Goal: Information Seeking & Learning: Find specific fact

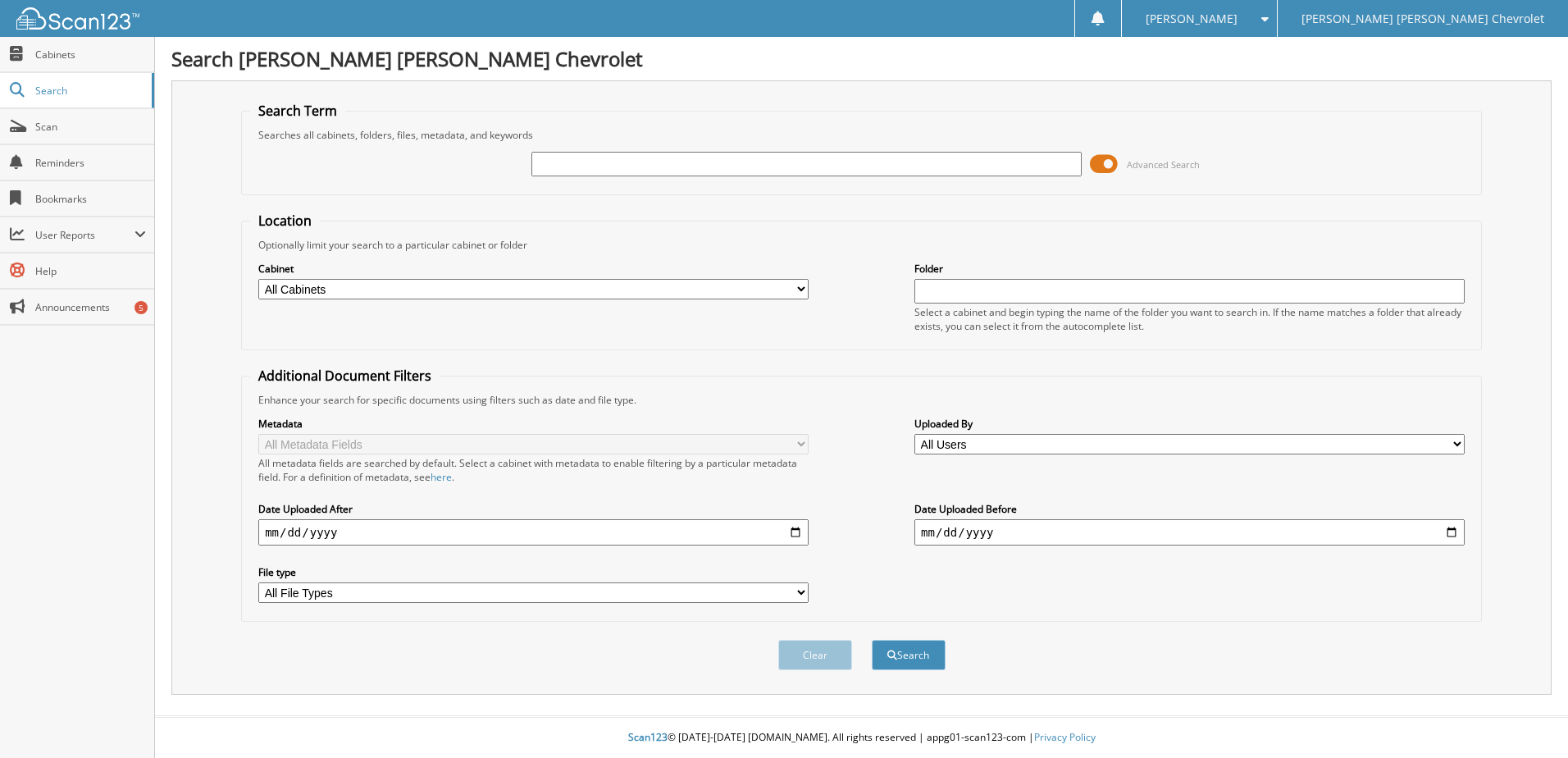
click at [563, 161] on input "text" at bounding box center [806, 164] width 550 height 24
type input "579217"
click at [926, 654] on button "Search" at bounding box center [908, 655] width 74 height 30
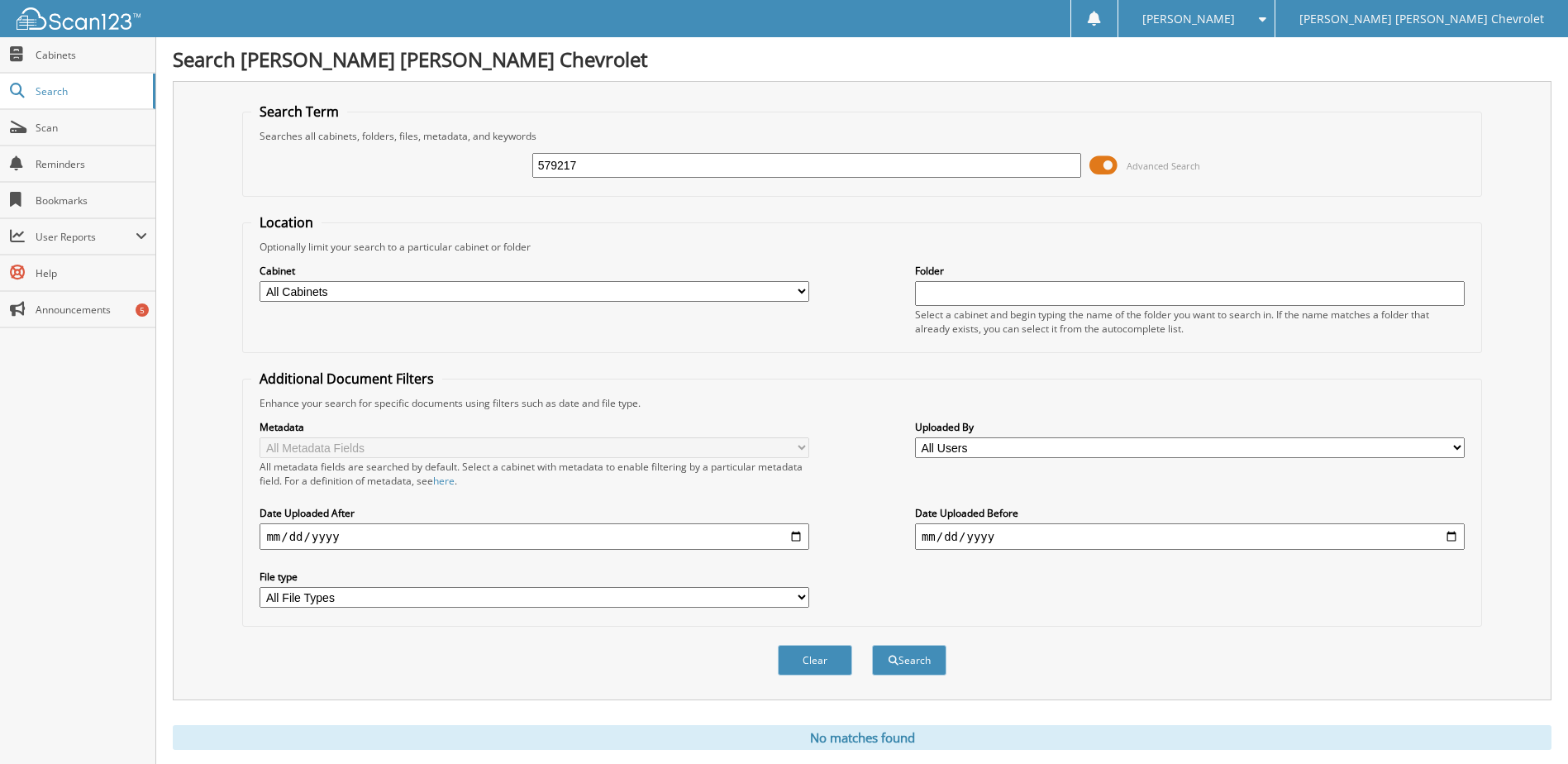
drag, startPoint x: 602, startPoint y: 160, endPoint x: 198, endPoint y: 148, distance: 404.2
click at [198, 148] on div "Search Term Searches all cabinets, folders, files, metadata, and keywords 57921…" at bounding box center [862, 390] width 1379 height 619
type input "736036"
click at [929, 658] on button "Search" at bounding box center [909, 660] width 74 height 30
